Goal: Information Seeking & Learning: Learn about a topic

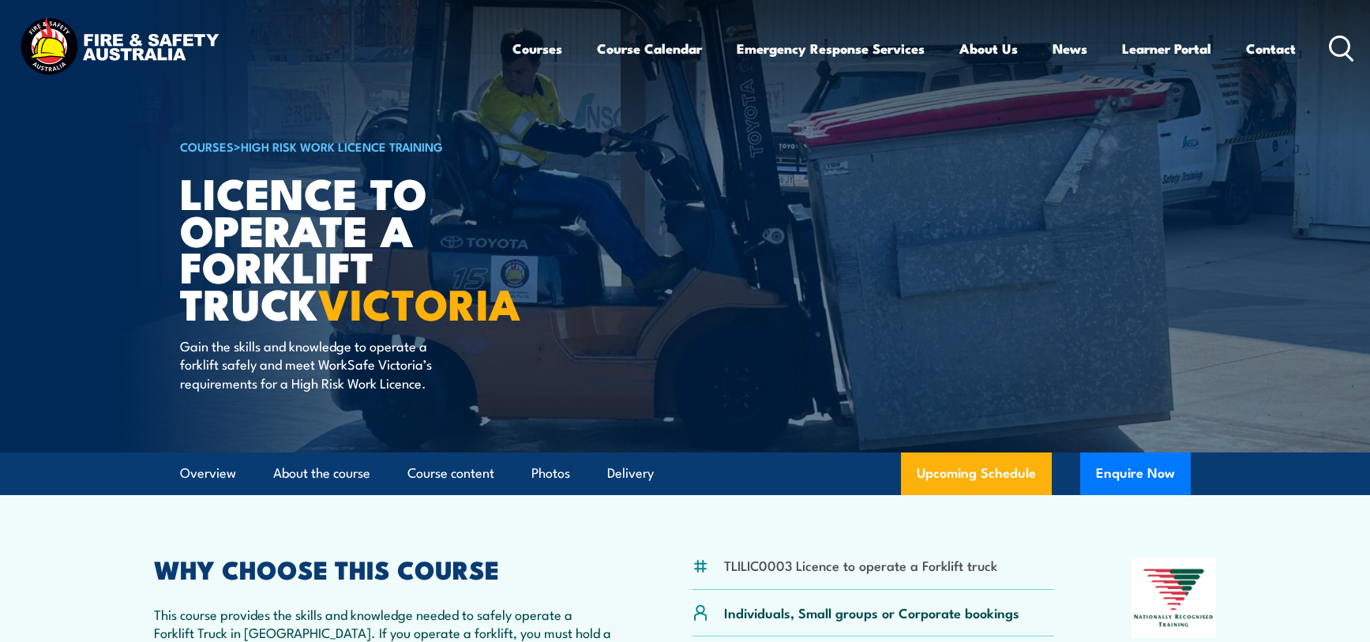
click at [46, 52] on img at bounding box center [119, 48] width 207 height 68
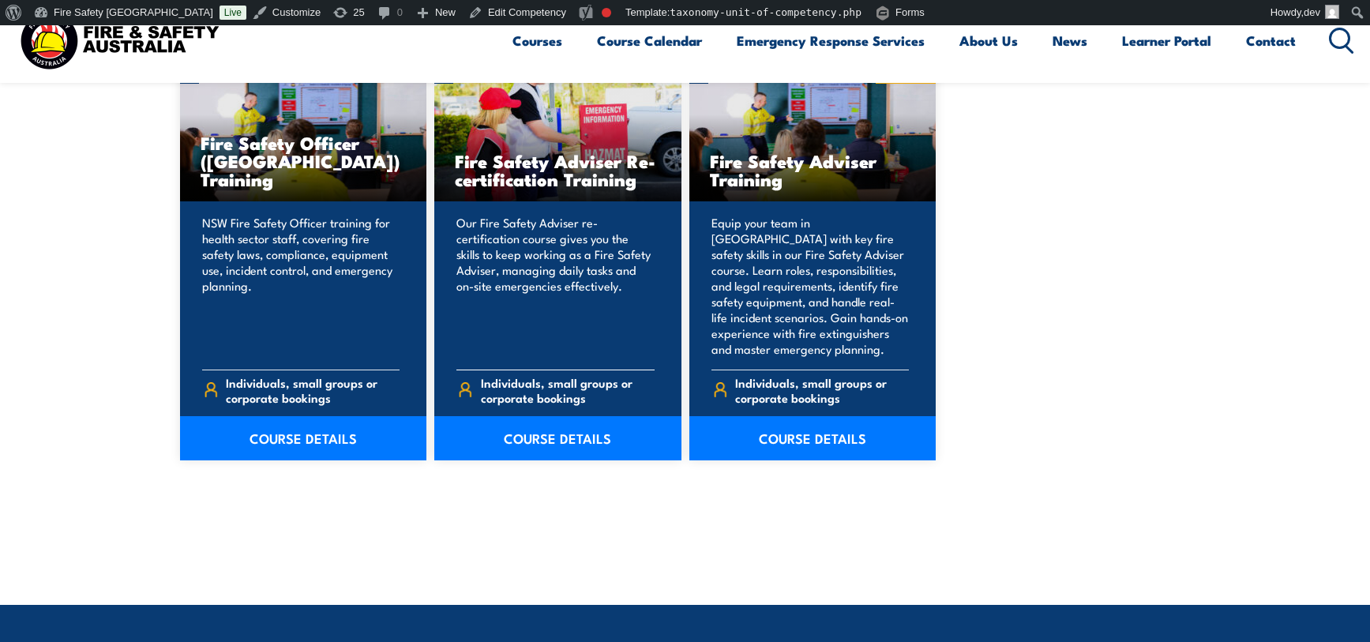
scroll to position [573, 0]
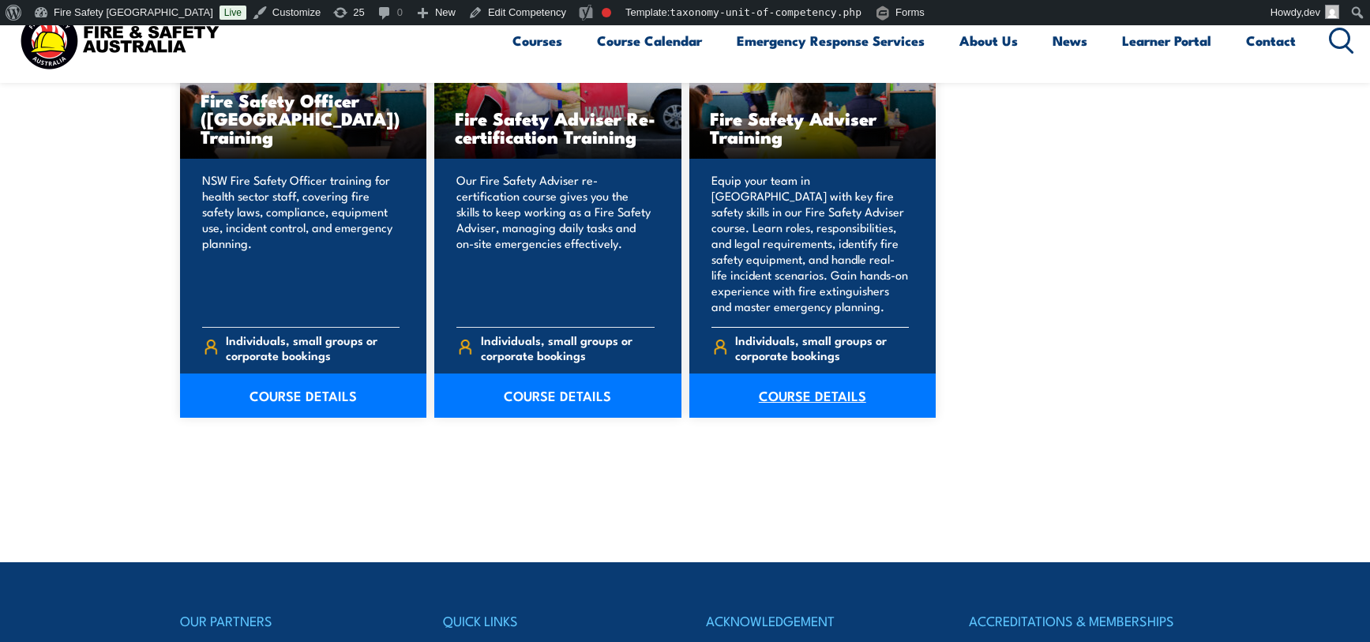
click at [803, 394] on link "COURSE DETAILS" at bounding box center [812, 396] width 247 height 44
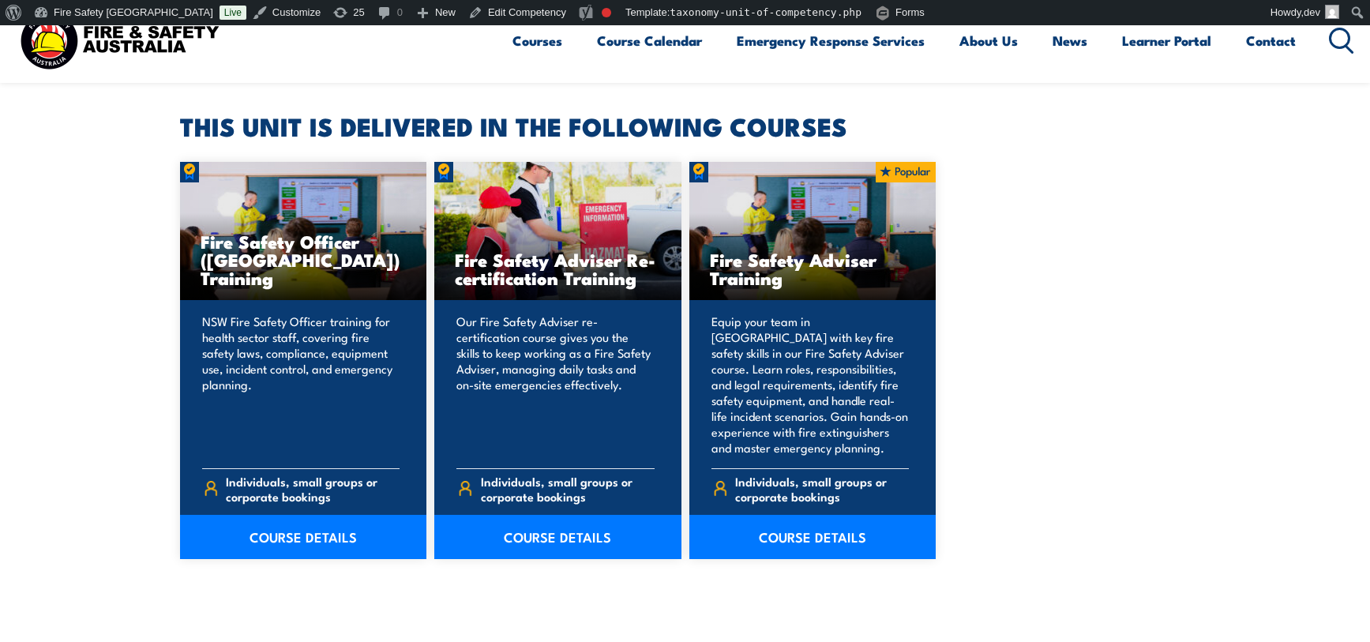
scroll to position [498, 0]
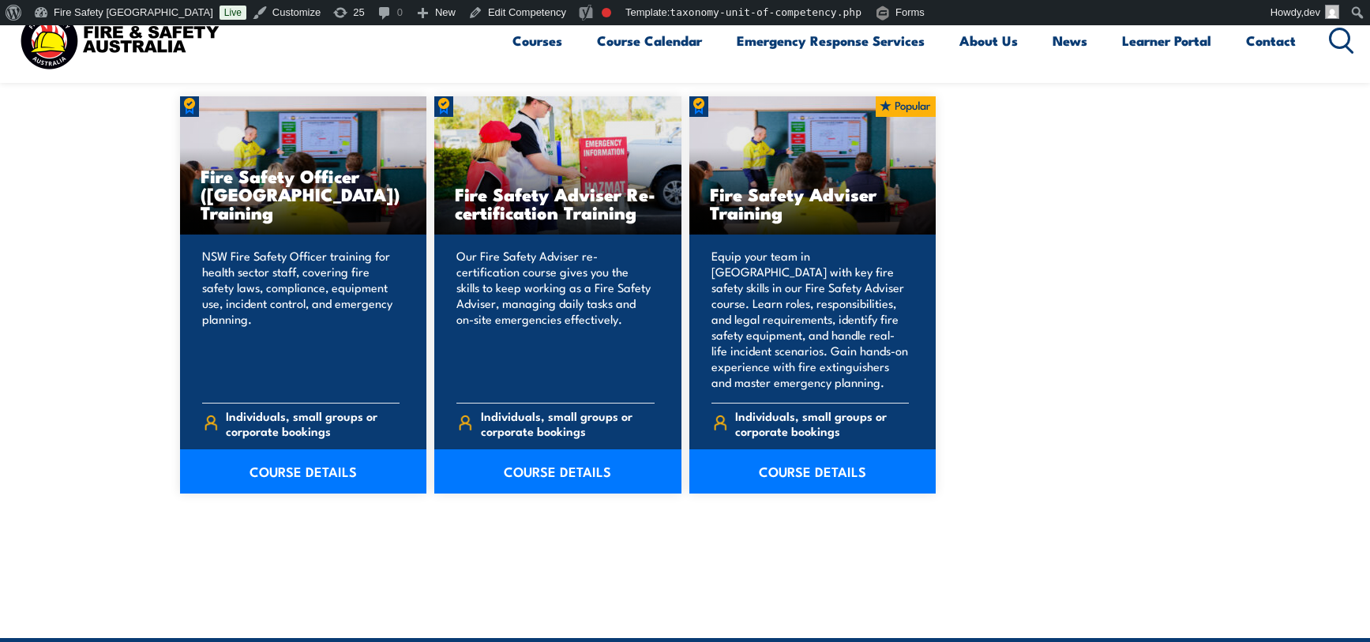
click at [100, 294] on section "THIS UNIT IS DELIVERED IN THE FOLLOWING COURSES Fire Safety Officer (NSW) Train…" at bounding box center [685, 274] width 1370 height 588
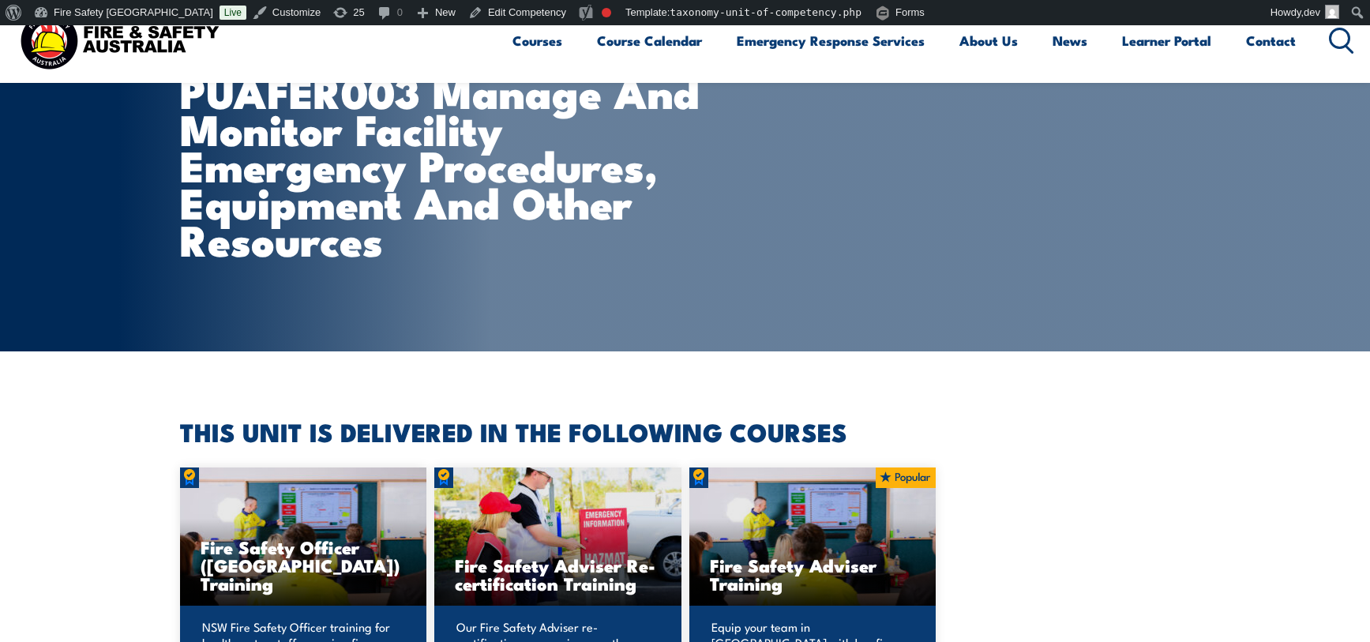
scroll to position [0, 0]
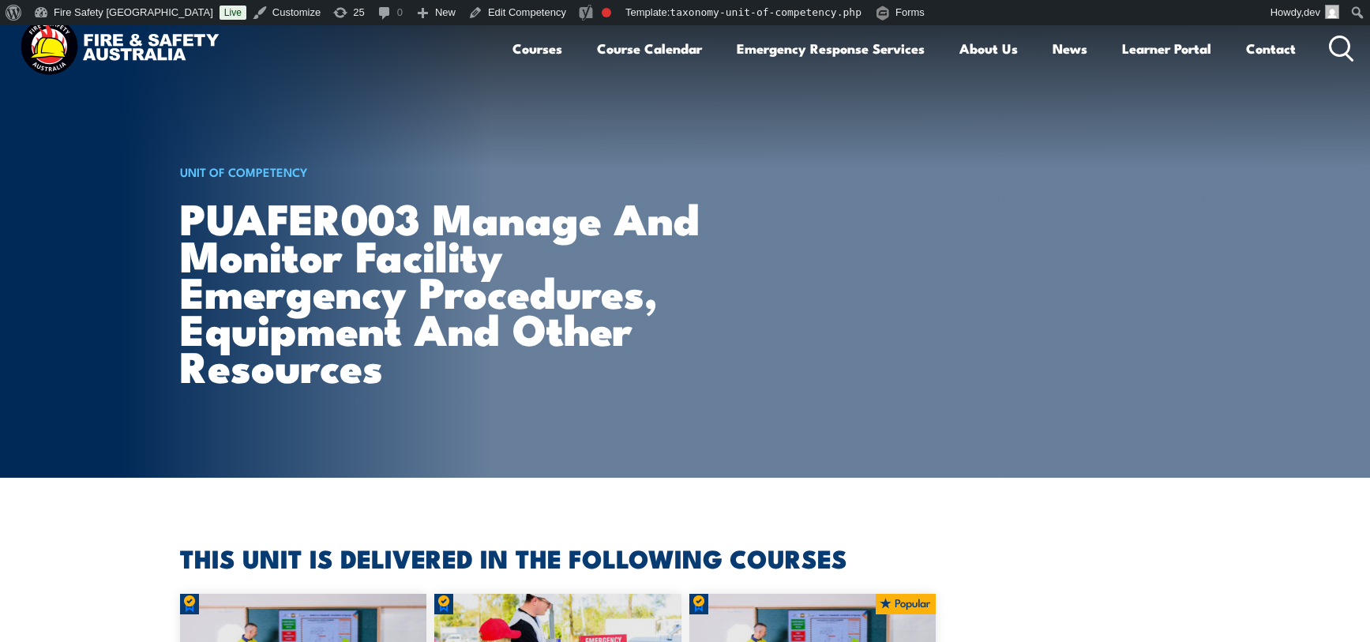
click at [563, 199] on h1 "PUAFER003 Manage and monitor facility emergency procedures, equipment and other…" at bounding box center [456, 291] width 553 height 185
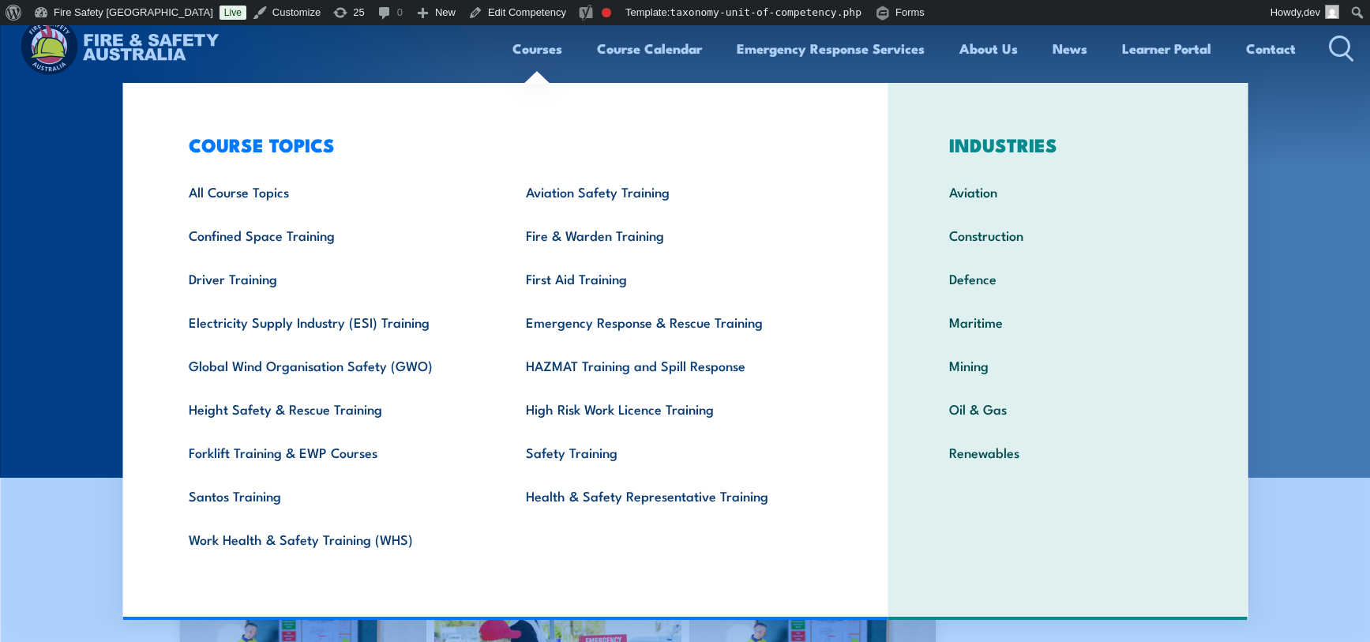
click at [77, 226] on section "UNIT OF COMPETENCY PUAFER003 Manage and monitor facility emergency procedures, …" at bounding box center [685, 251] width 1370 height 452
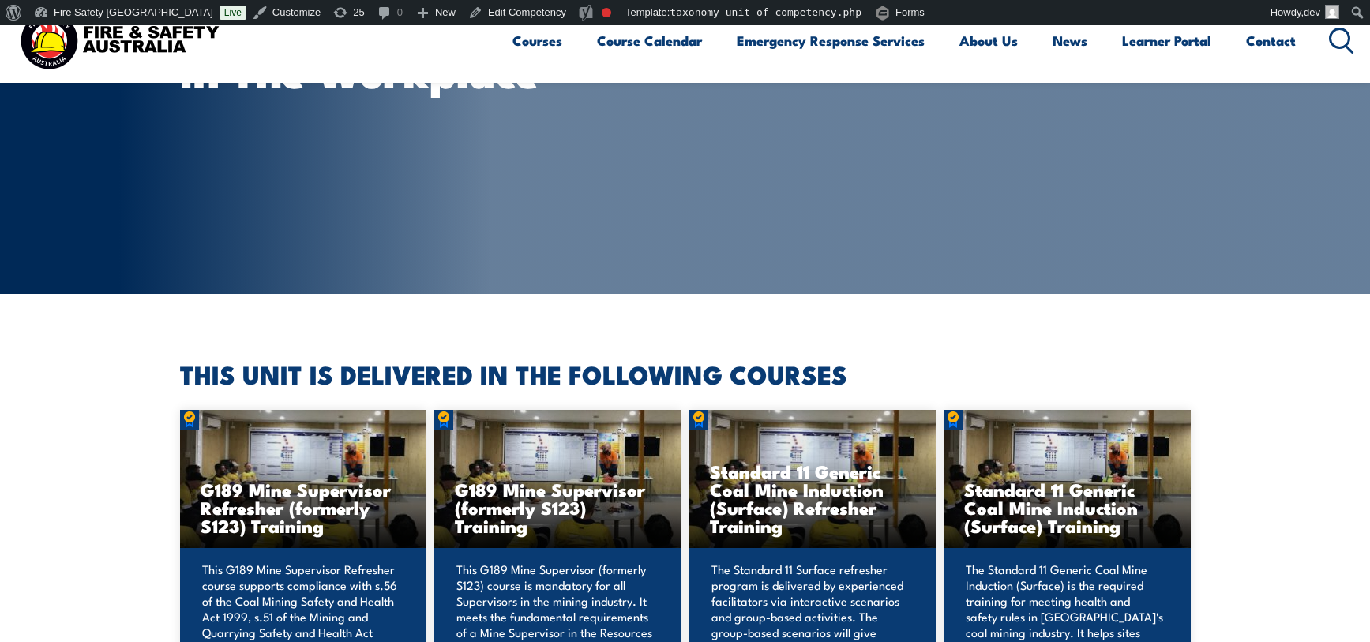
scroll to position [214, 0]
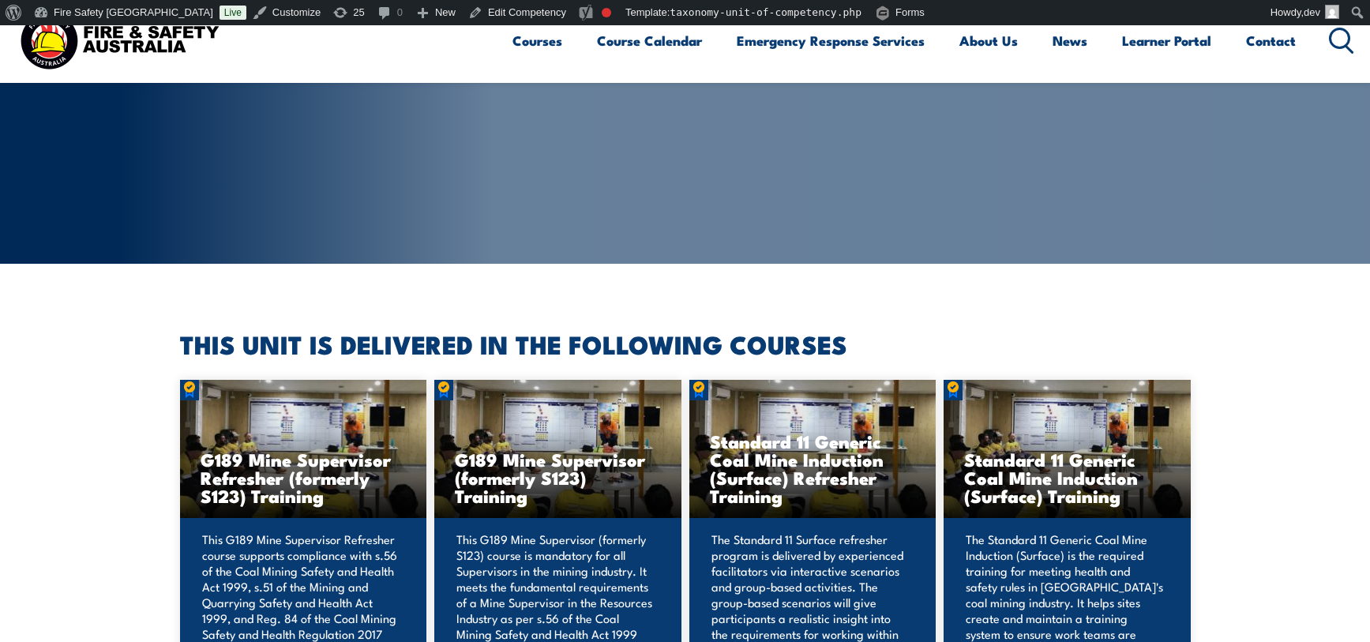
click at [238, 478] on h3 "G189 Mine Supervisor Refresher (formerly S123) Training" at bounding box center [304, 477] width 206 height 54
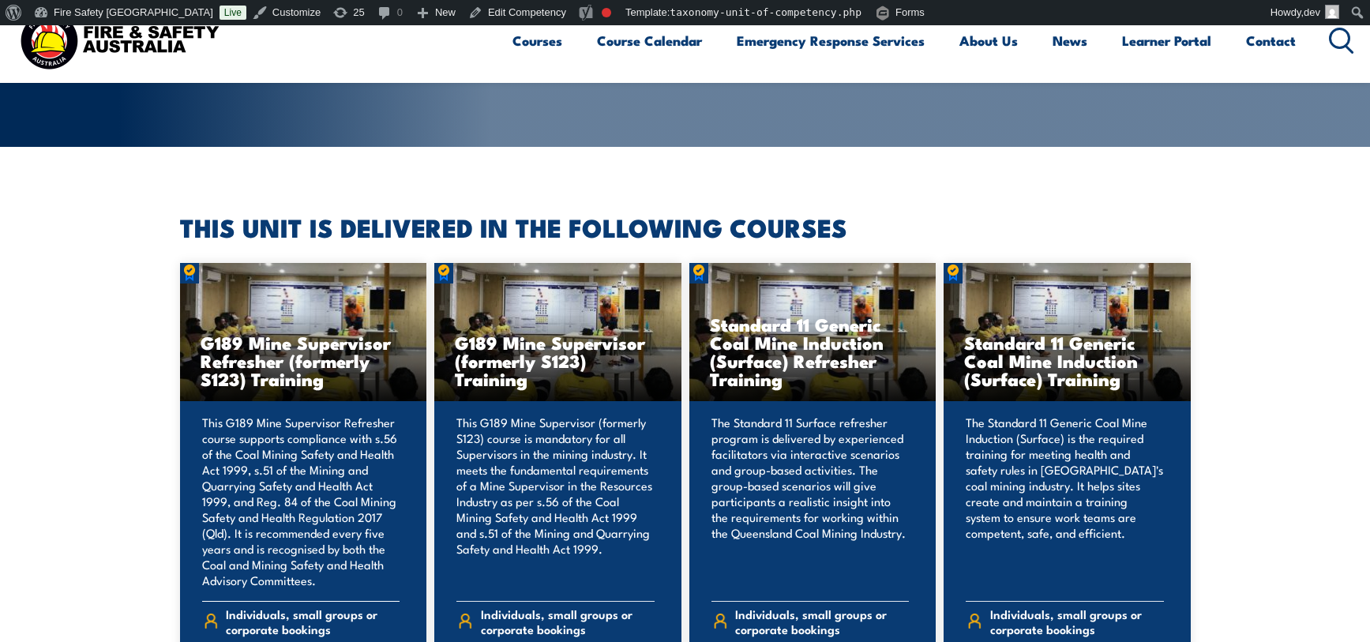
scroll to position [524, 0]
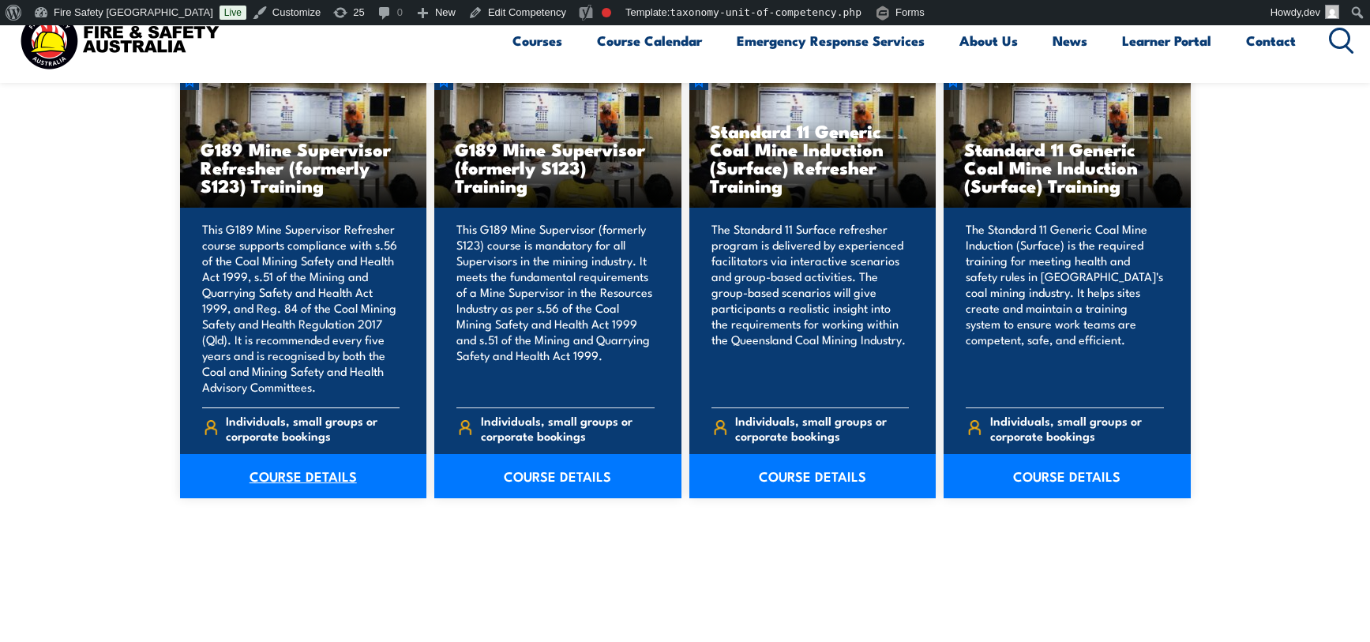
click at [335, 479] on link "COURSE DETAILS" at bounding box center [303, 476] width 247 height 44
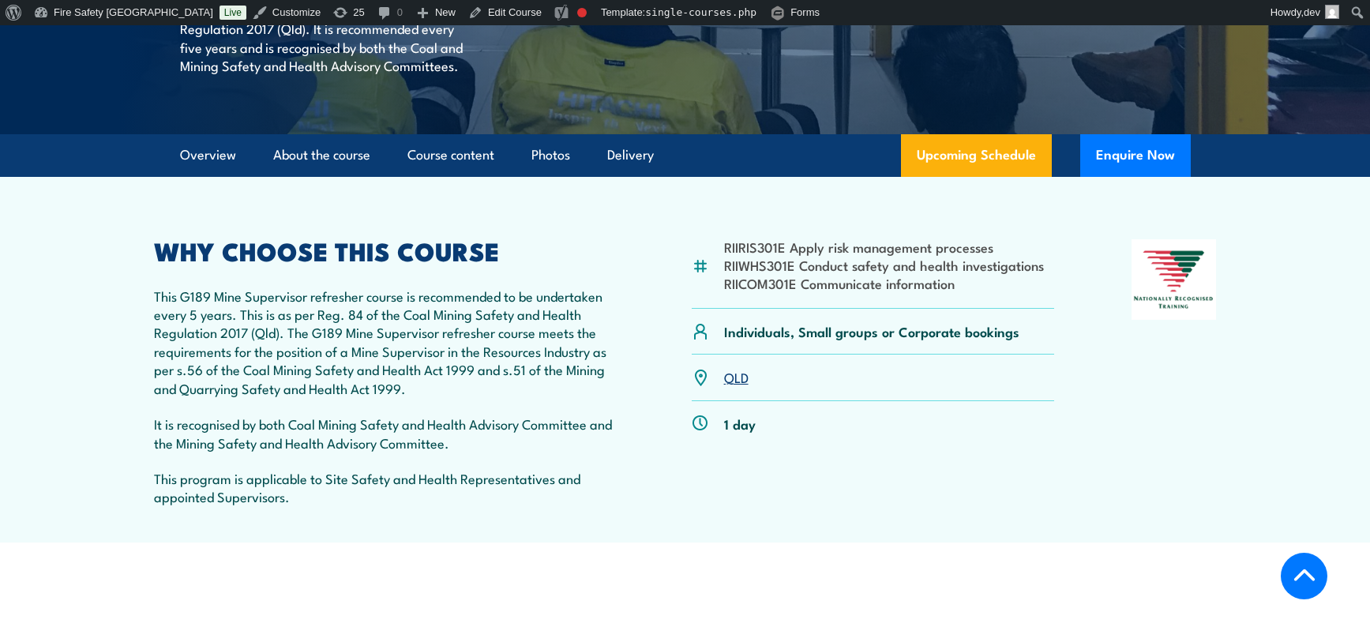
scroll to position [565, 0]
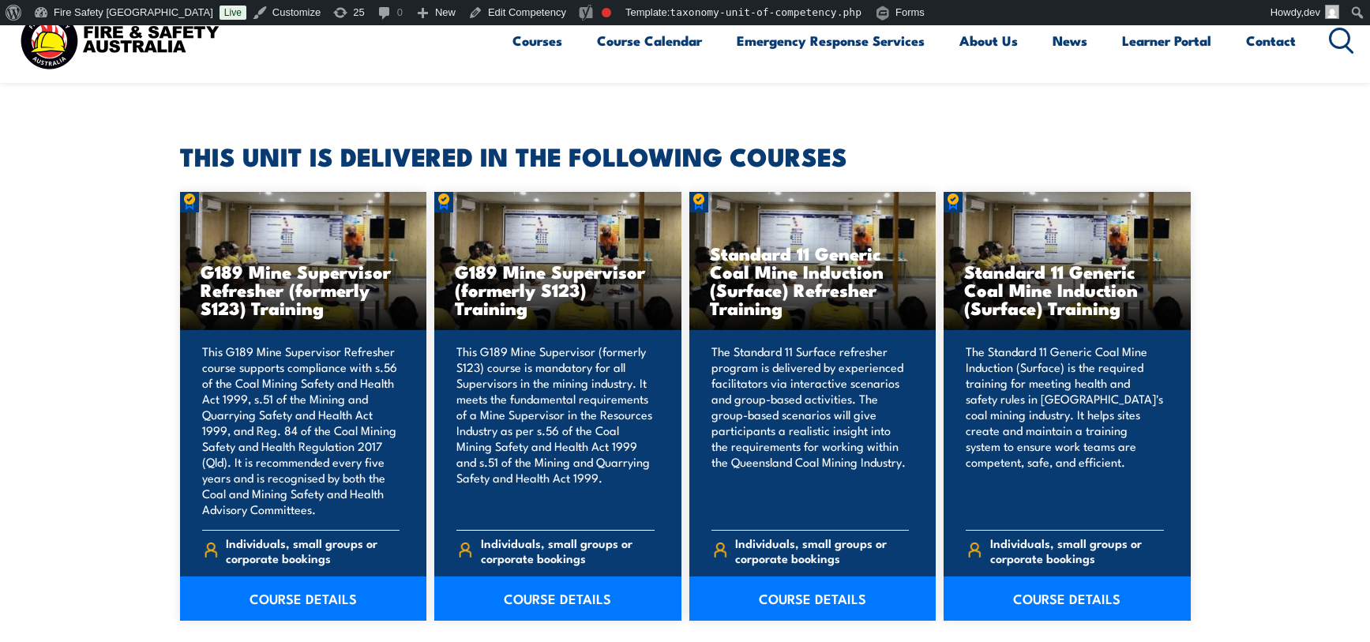
scroll to position [445, 0]
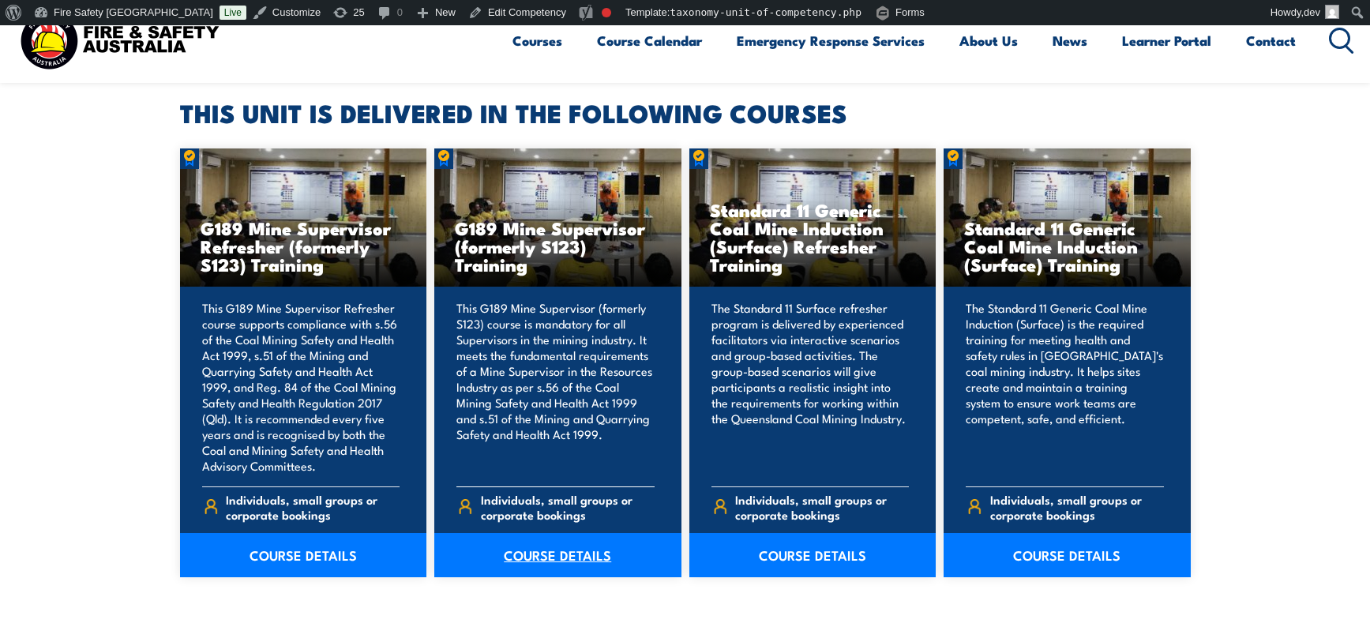
click at [552, 552] on link "COURSE DETAILS" at bounding box center [557, 555] width 247 height 44
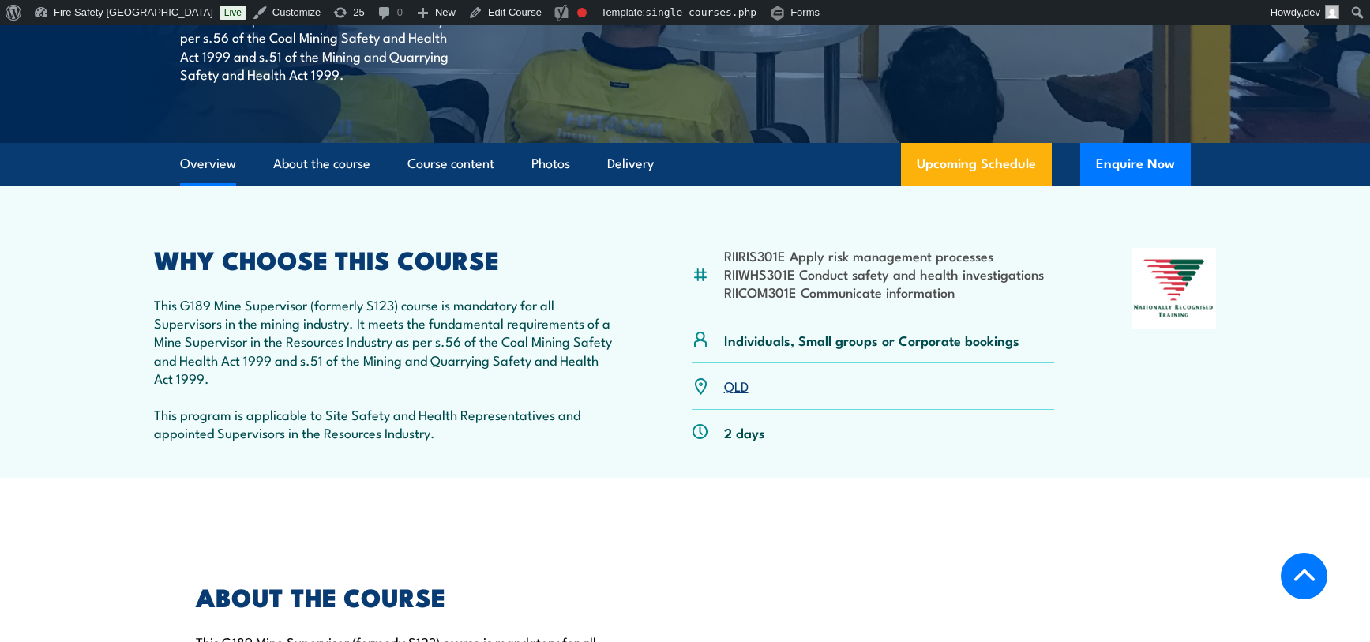
scroll to position [411, 0]
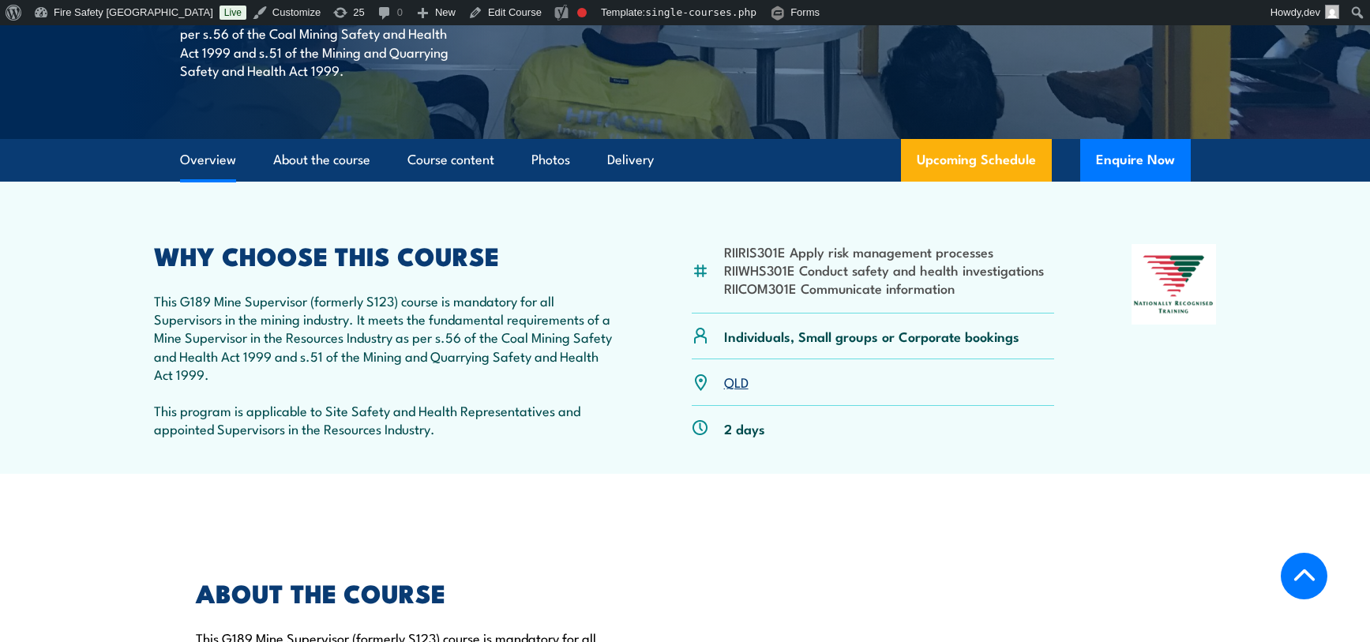
click at [760, 291] on li "RIICOM301E Communicate information" at bounding box center [884, 288] width 320 height 18
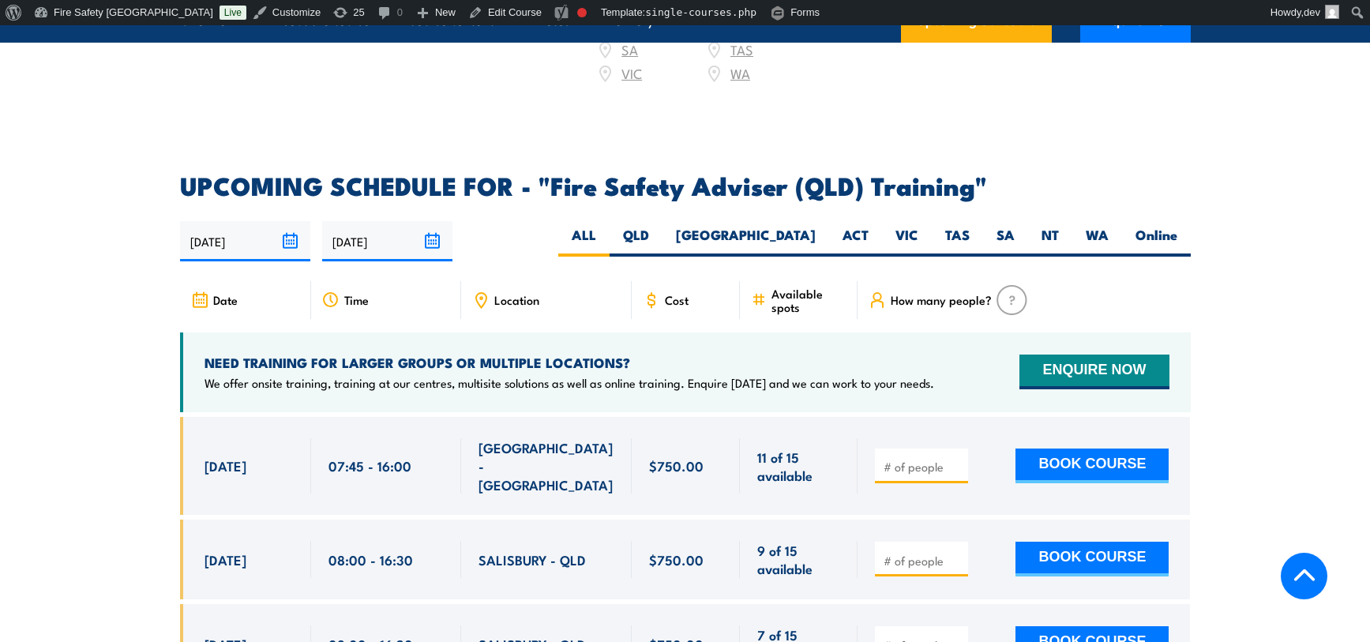
scroll to position [2412, 0]
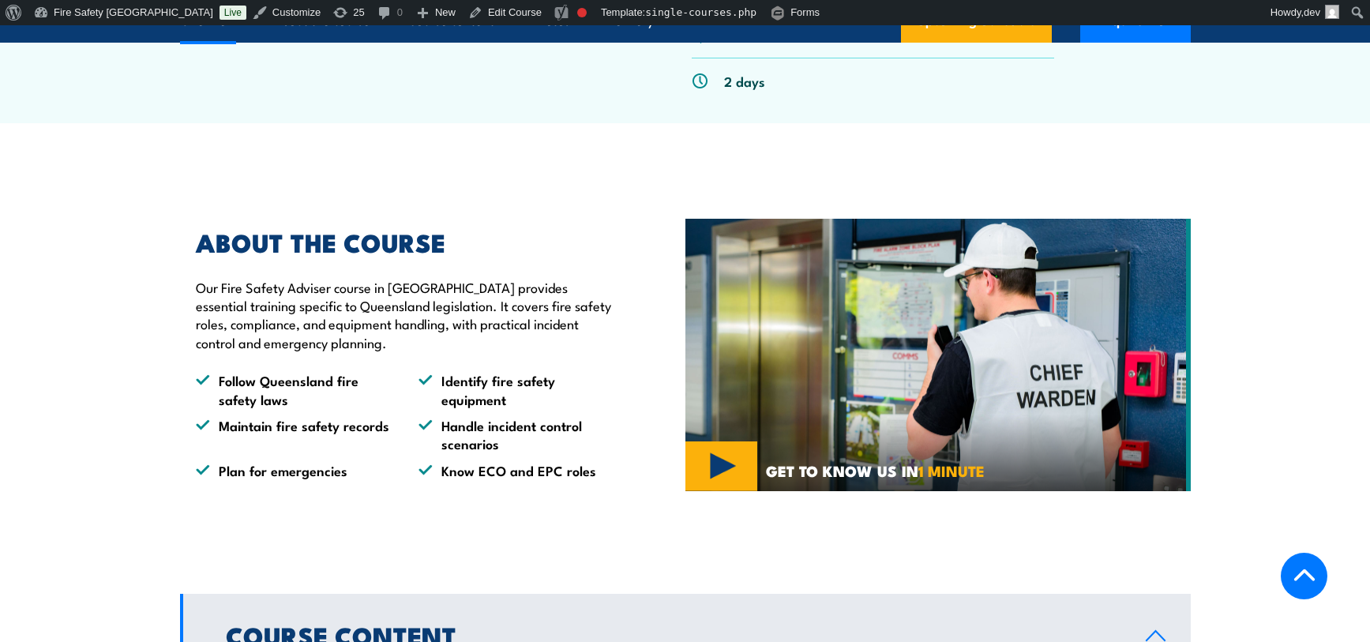
scroll to position [0, 0]
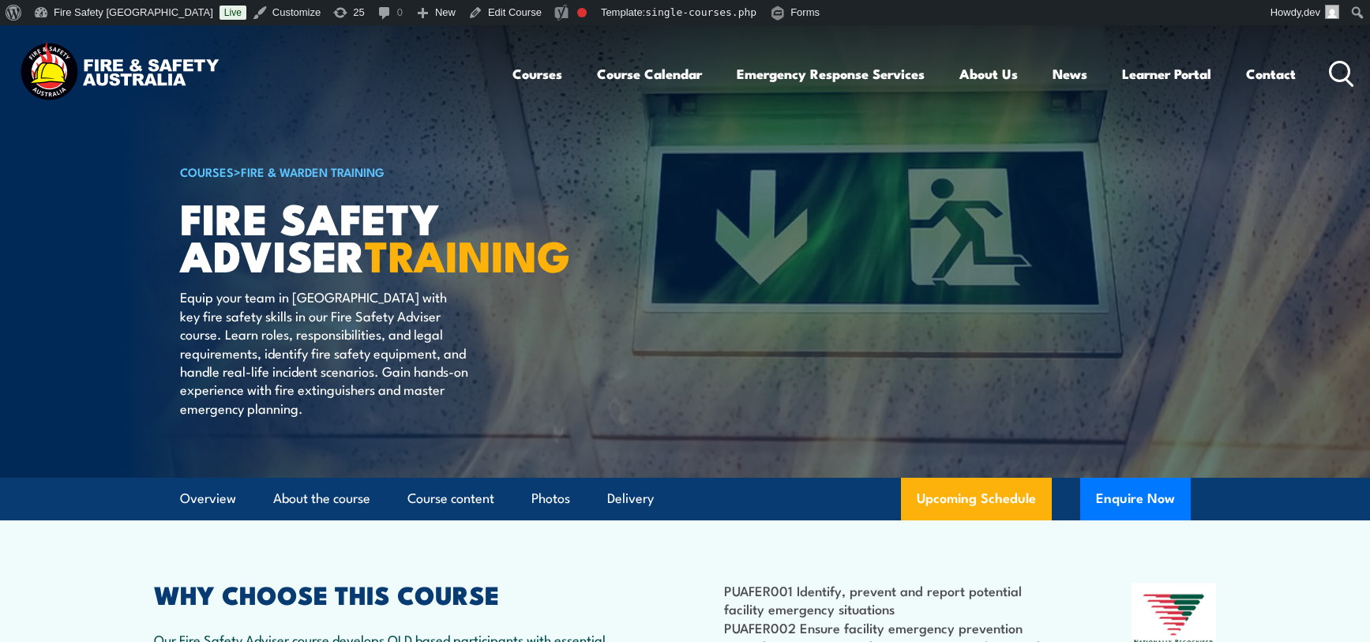
click at [164, 58] on img at bounding box center [119, 73] width 207 height 68
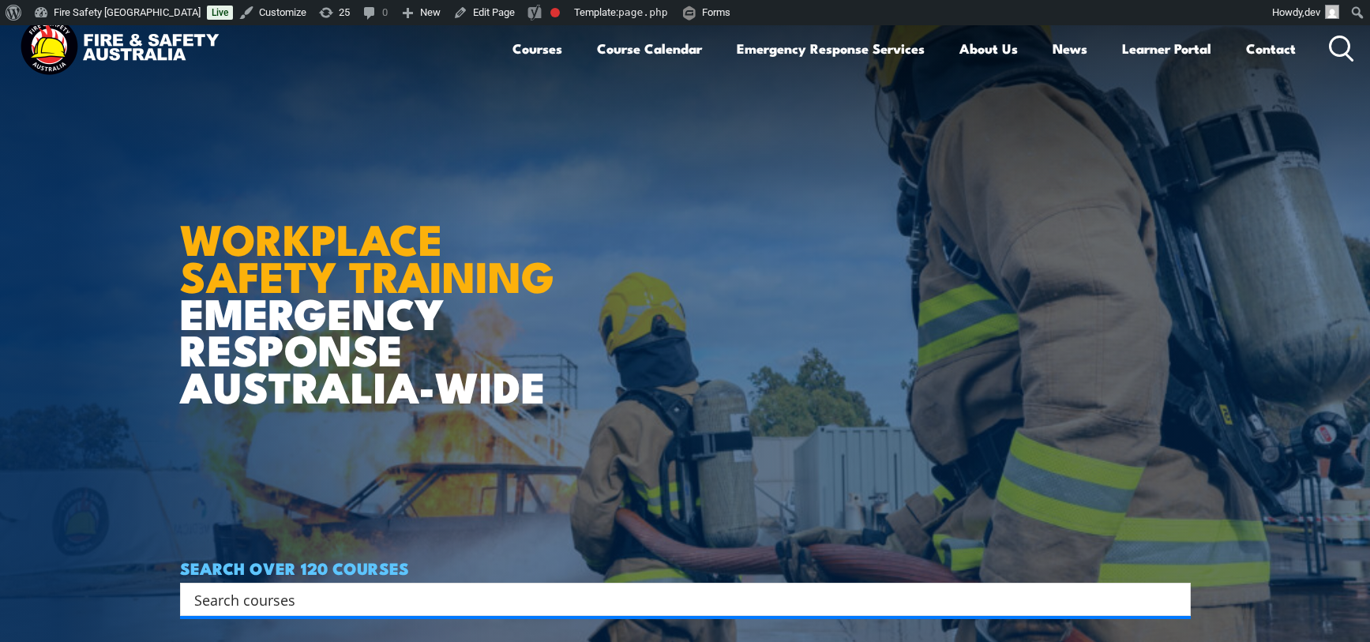
click at [296, 130] on article "WORKPLACE SAFETY TRAINING EMERGENCY RESPONSE AUSTRALIA-WIDE SEARCH OVER 120 COU…" at bounding box center [685, 346] width 1011 height 642
click at [152, 51] on img at bounding box center [119, 48] width 207 height 68
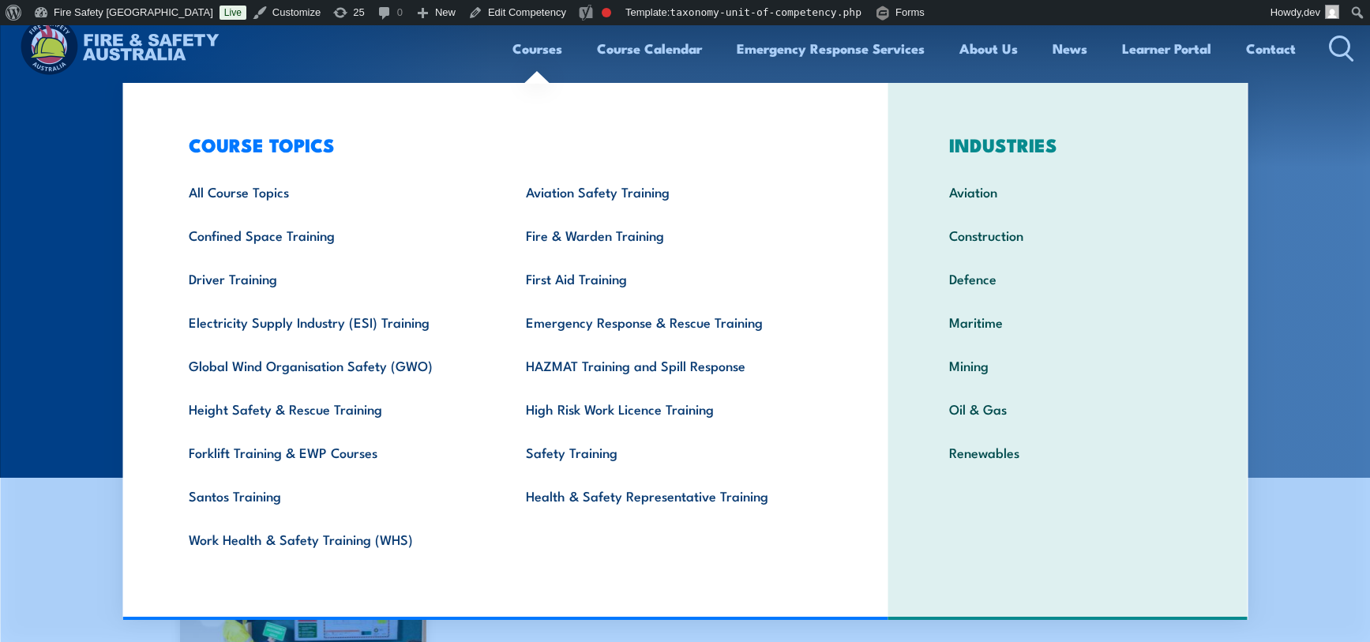
click at [54, 377] on section "UNIT OF COMPETENCY BSBWHS416 Contribute to workplace incident response" at bounding box center [685, 251] width 1370 height 452
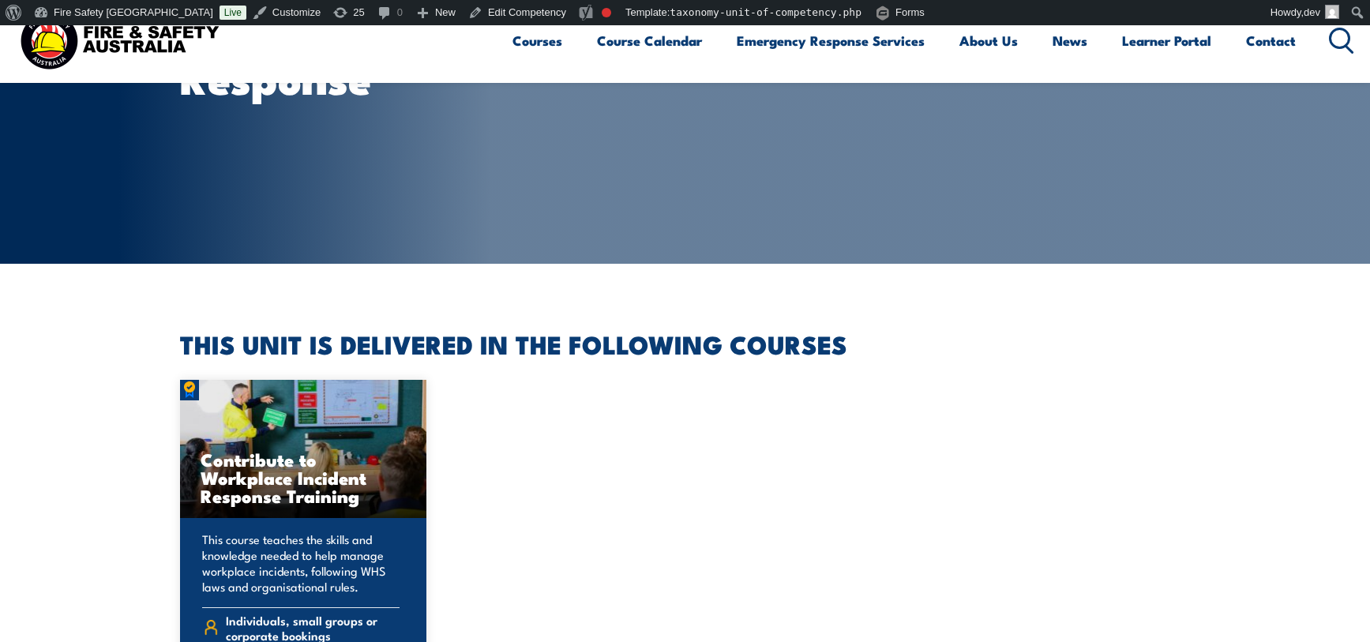
scroll to position [335, 0]
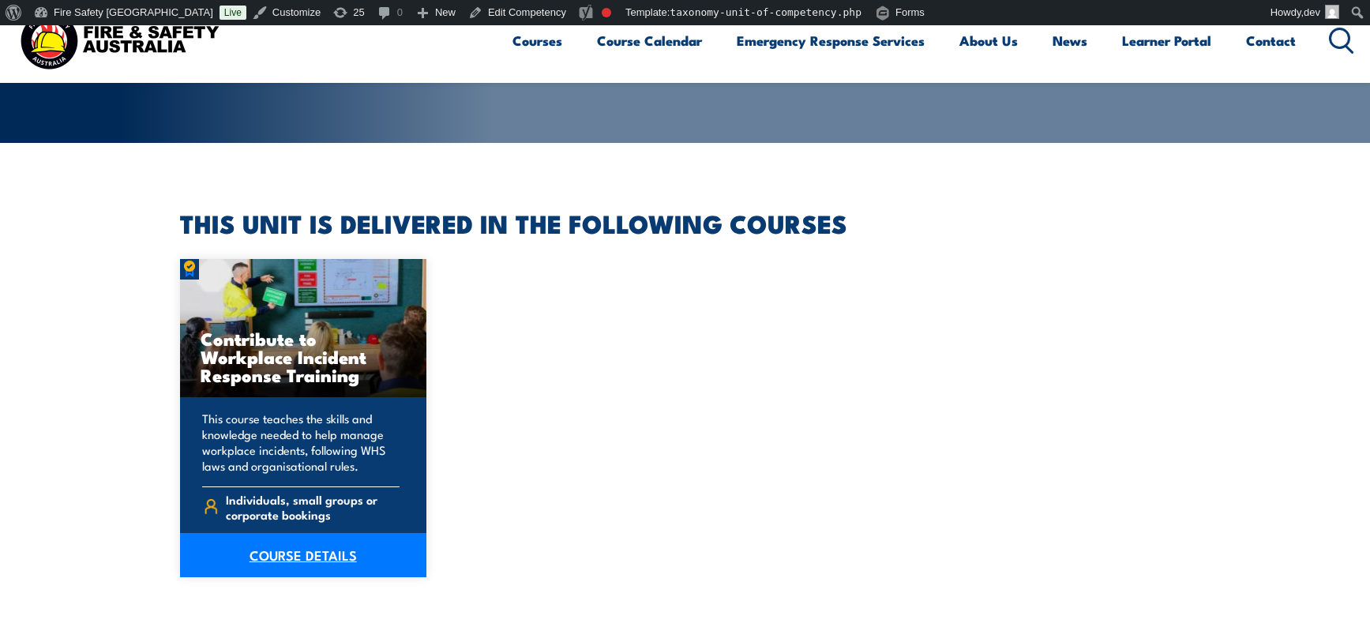
click at [277, 553] on link "COURSE DETAILS" at bounding box center [303, 555] width 247 height 44
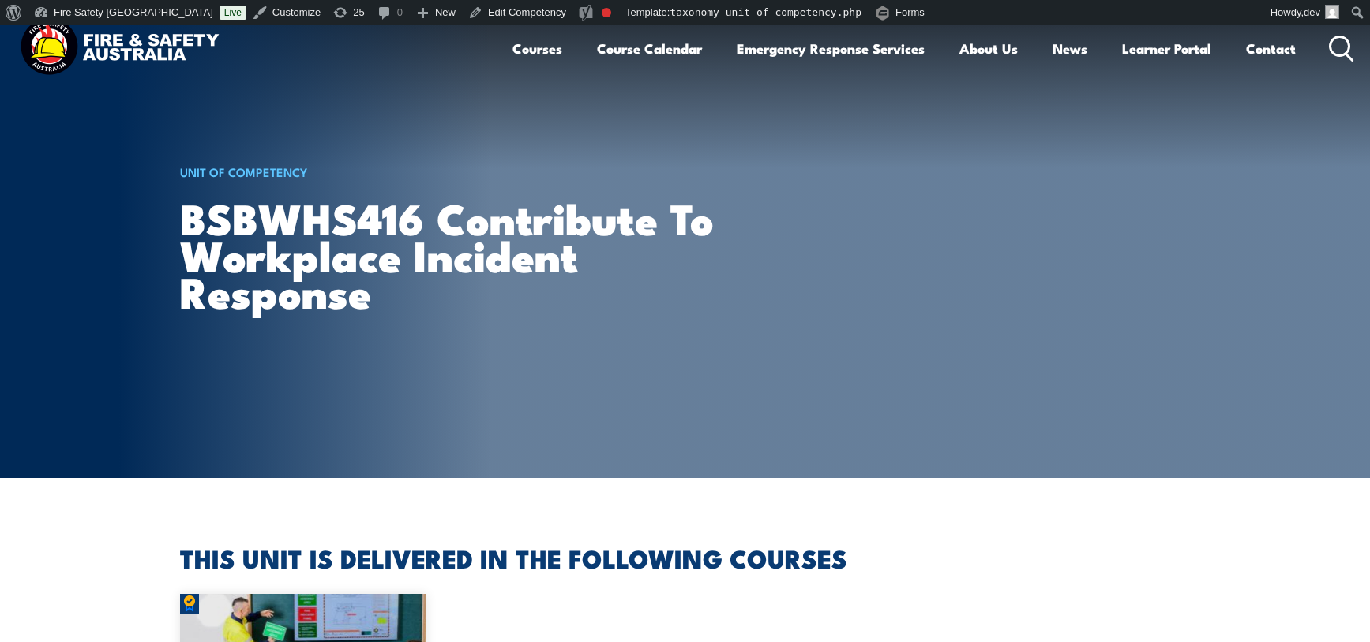
click at [507, 104] on div "UNIT OF COMPETENCY BSBWHS416 Contribute to workplace incident response" at bounding box center [456, 251] width 553 height 452
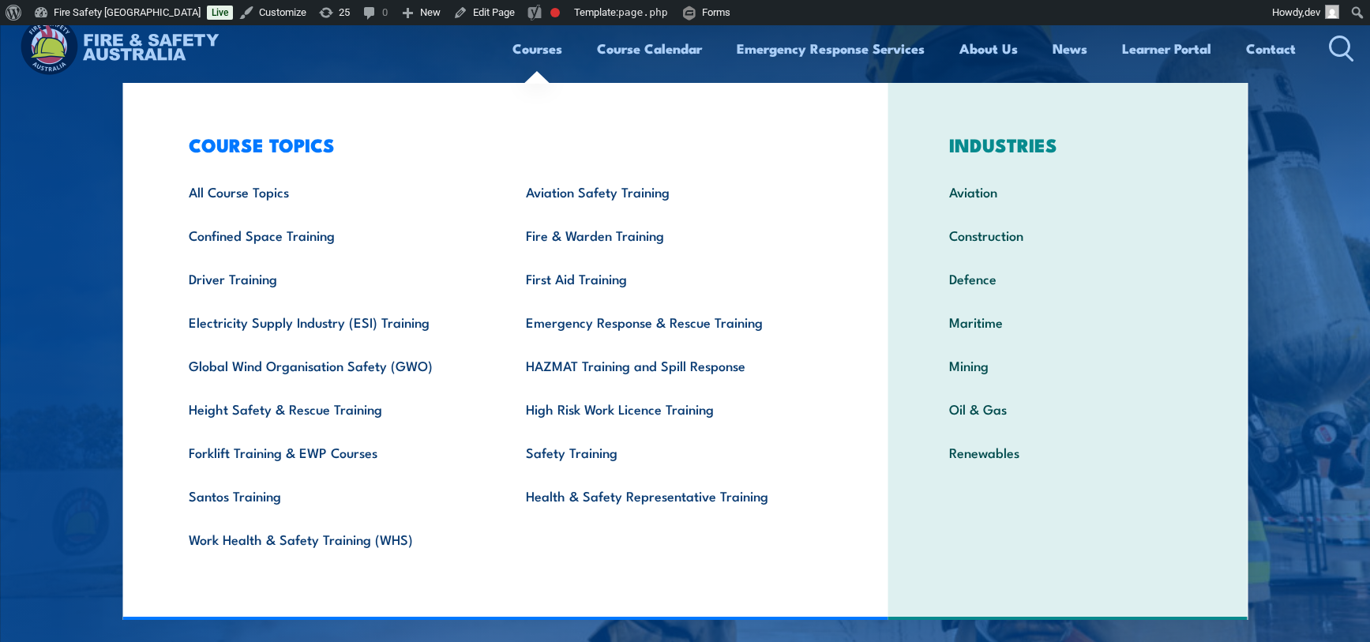
click at [74, 160] on img at bounding box center [685, 346] width 1370 height 642
